Goal: Task Accomplishment & Management: Manage account settings

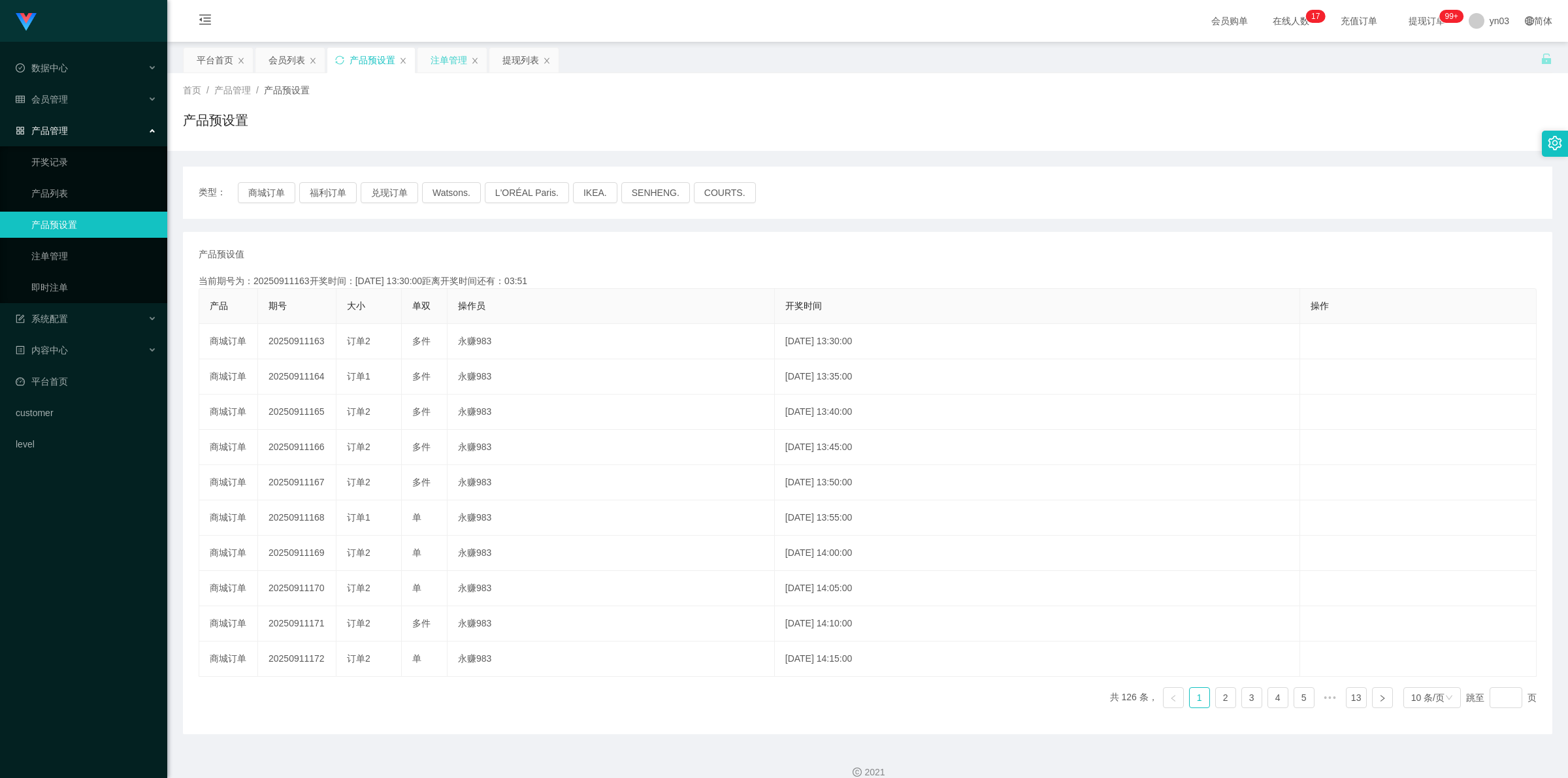
click at [454, 65] on div "注单管理" at bounding box center [449, 60] width 37 height 25
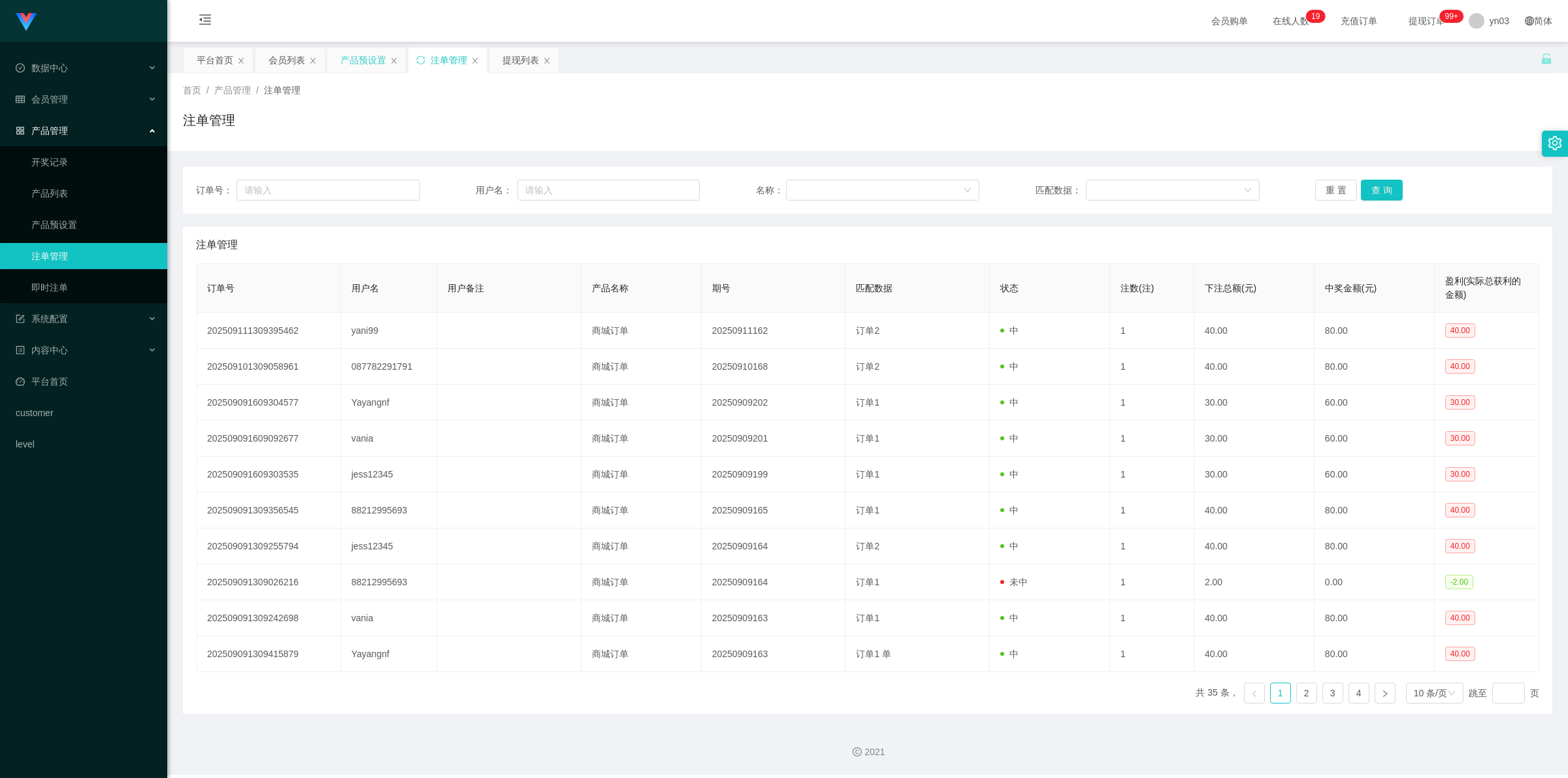
click at [373, 65] on div "产品预设置" at bounding box center [363, 60] width 45 height 25
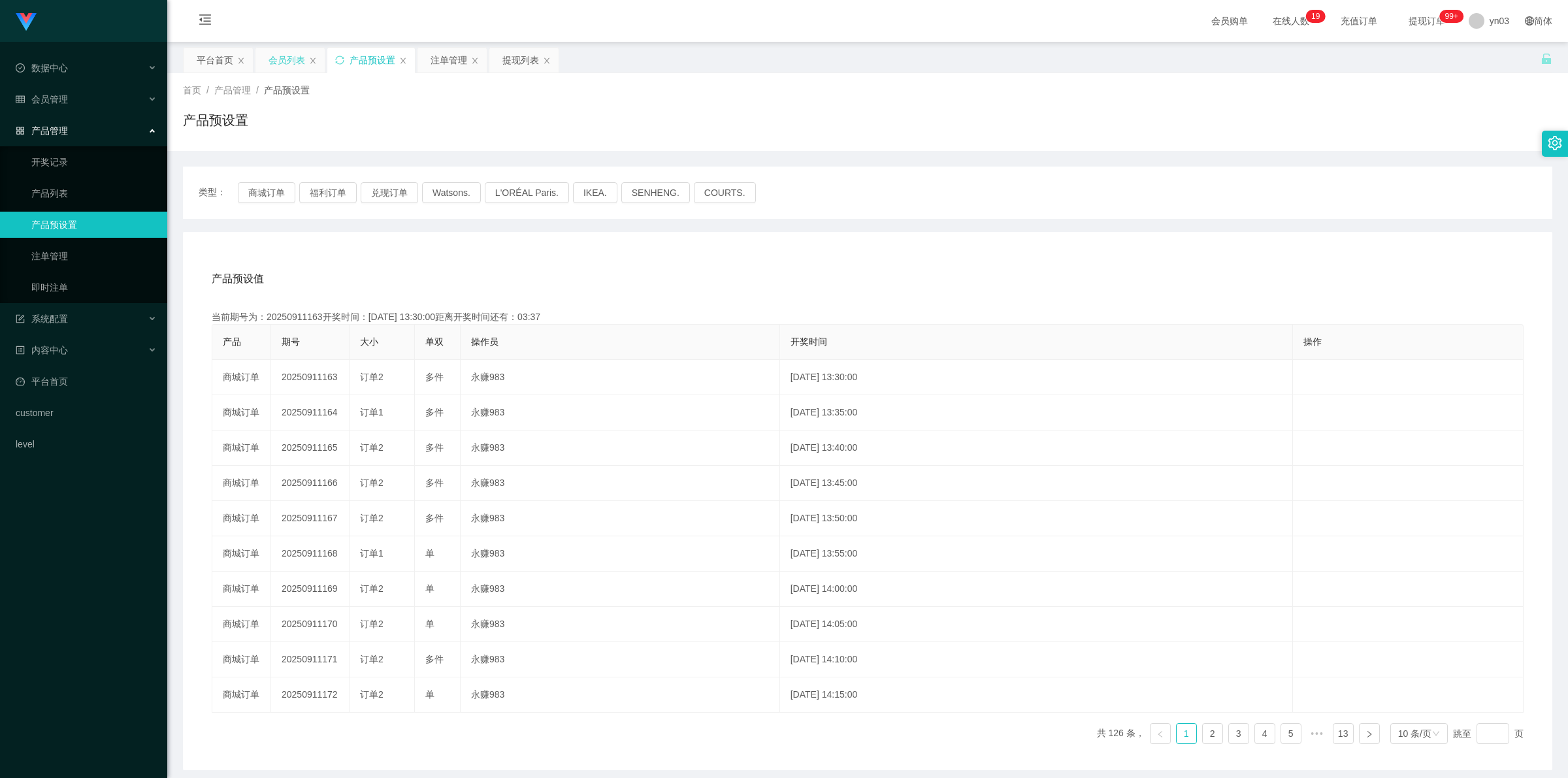
click at [277, 50] on div "会员列表" at bounding box center [287, 60] width 37 height 25
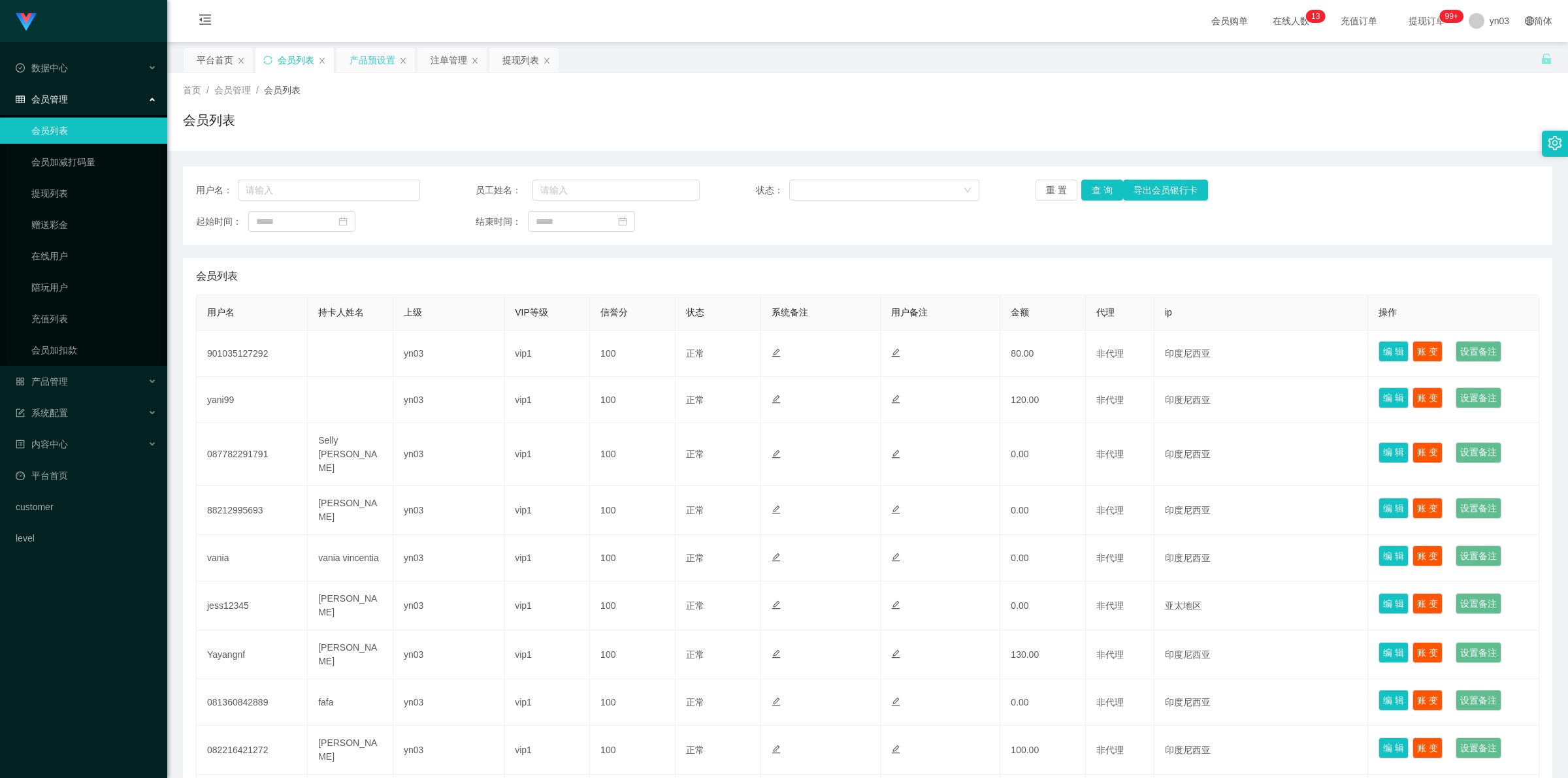
click at [377, 67] on div "产品预设置" at bounding box center [372, 60] width 45 height 25
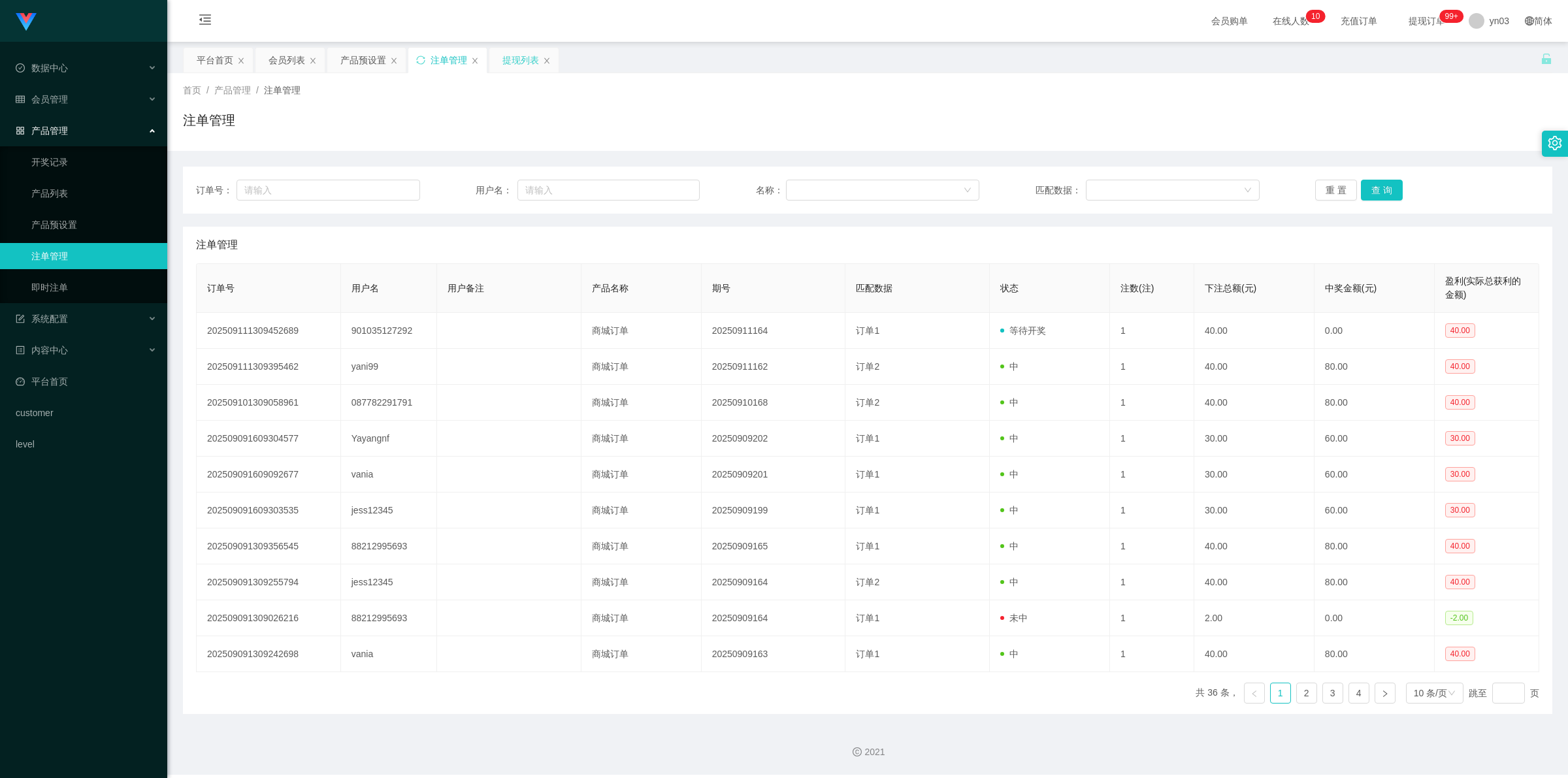
click at [515, 60] on div "提现列表" at bounding box center [520, 60] width 37 height 25
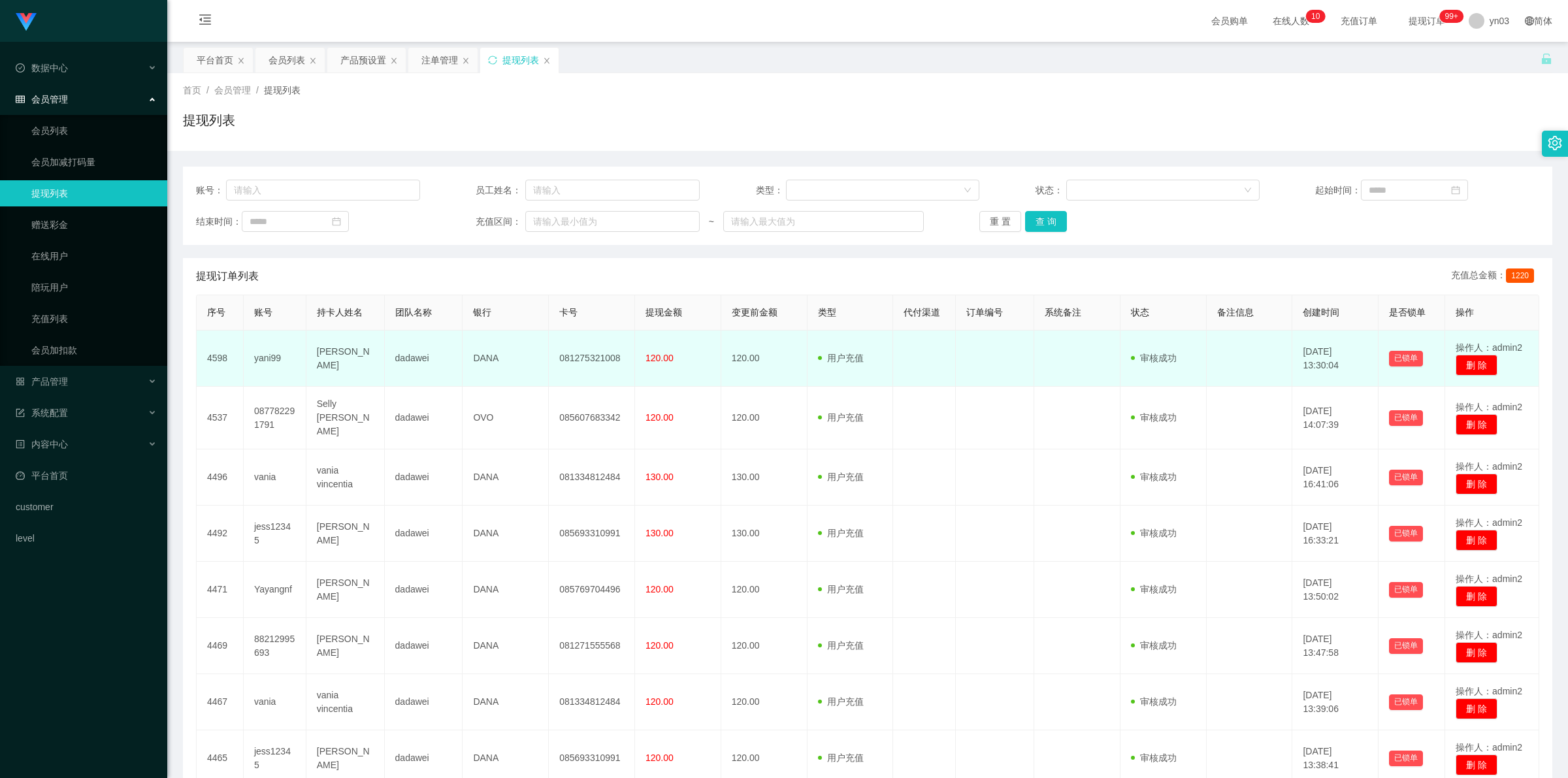
click at [265, 353] on td "yani99" at bounding box center [274, 359] width 63 height 57
